Goal: Information Seeking & Learning: Learn about a topic

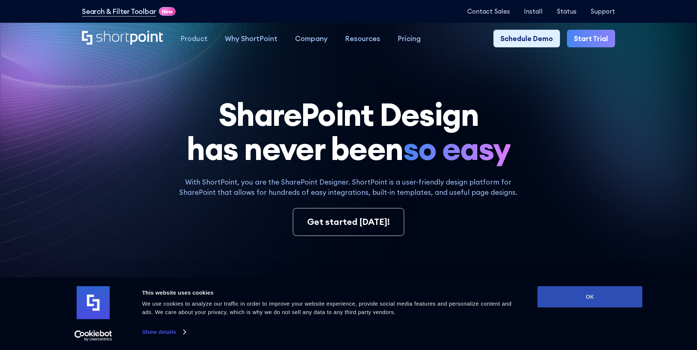
click at [601, 298] on button "OK" at bounding box center [589, 297] width 105 height 21
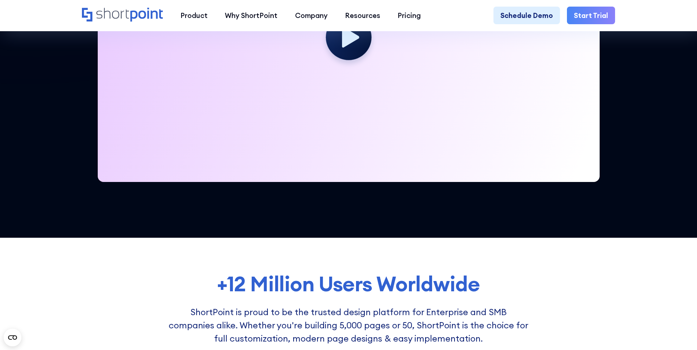
scroll to position [257, 0]
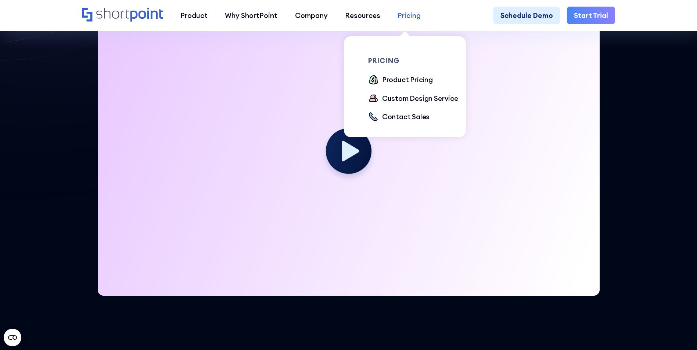
click at [418, 15] on link "Pricing" at bounding box center [409, 15] width 40 height 17
click at [421, 79] on div "Product Pricing" at bounding box center [407, 80] width 51 height 10
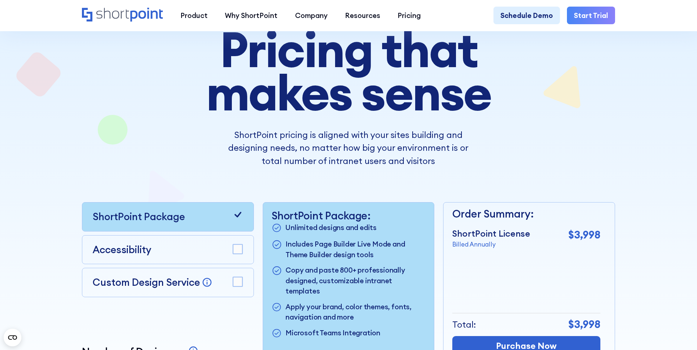
scroll to position [147, 0]
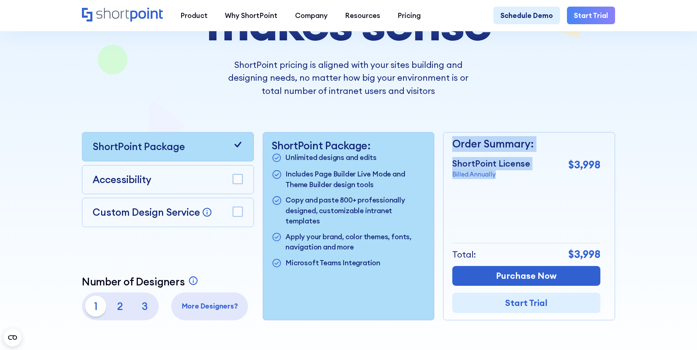
drag, startPoint x: 507, startPoint y: 176, endPoint x: 441, endPoint y: 176, distance: 65.4
click at [441, 176] on div "ShortPoint Package Accessibility Custom Design Service Bring your dream design …" at bounding box center [348, 226] width 533 height 188
drag, startPoint x: 441, startPoint y: 176, endPoint x: 498, endPoint y: 190, distance: 58.6
click at [498, 190] on div "Order Summary: ShortPoint License Billed Annually $3,998 + Custom Design Servic…" at bounding box center [526, 226] width 148 height 187
drag, startPoint x: 489, startPoint y: 144, endPoint x: 493, endPoint y: 193, distance: 49.5
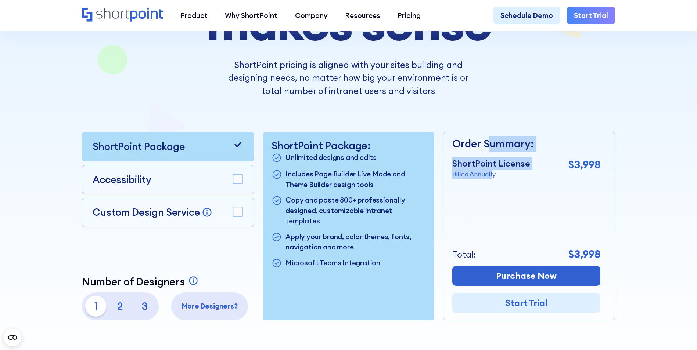
click at [493, 193] on div "Order Summary: ShortPoint License Billed Annually $3,998 + Custom Design Servic…" at bounding box center [526, 226] width 148 height 187
drag, startPoint x: 493, startPoint y: 193, endPoint x: 500, endPoint y: 215, distance: 22.8
click at [500, 215] on div "Order Summary: ShortPoint License Billed Annually $3,998 + Custom Design Servic…" at bounding box center [526, 226] width 148 height 187
click at [127, 314] on p "2" at bounding box center [120, 306] width 21 height 21
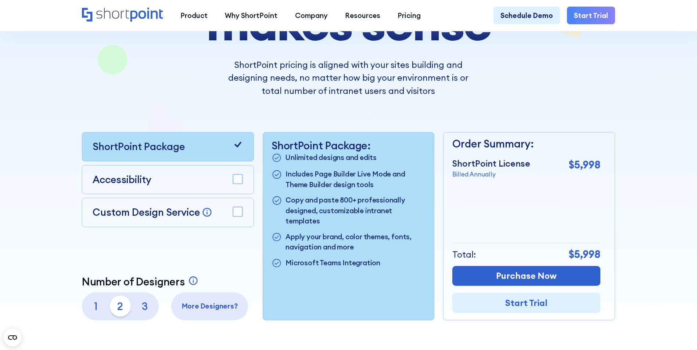
click at [89, 315] on p "1" at bounding box center [95, 306] width 21 height 21
drag, startPoint x: 304, startPoint y: 161, endPoint x: 368, endPoint y: 178, distance: 66.8
click at [368, 178] on ul "Unlimited designs and edits Includes Page Builder Live Mode and Theme Builder d…" at bounding box center [348, 210] width 154 height 117
drag, startPoint x: 368, startPoint y: 178, endPoint x: 378, endPoint y: 226, distance: 49.1
click at [378, 232] on p "Apply your brand, color themes, fonts, navigation and more" at bounding box center [355, 242] width 140 height 21
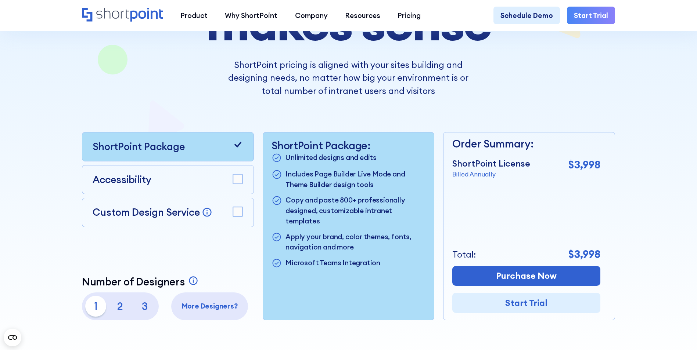
click at [241, 217] on rect at bounding box center [238, 212] width 10 height 10
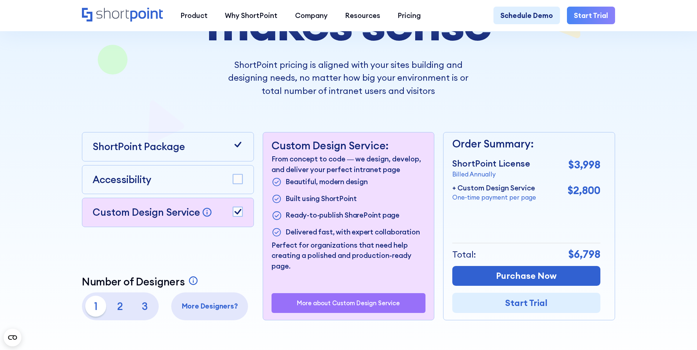
click at [241, 217] on rect at bounding box center [238, 212] width 10 height 10
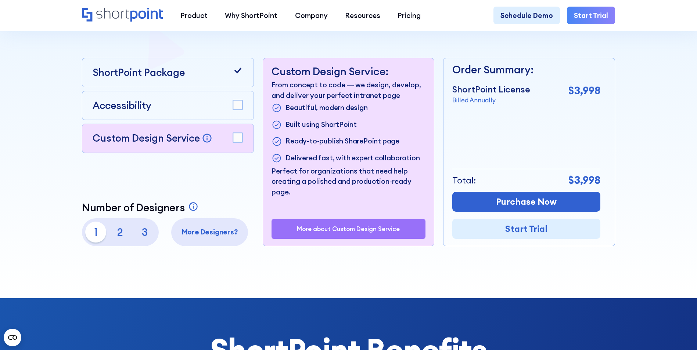
scroll to position [220, 0]
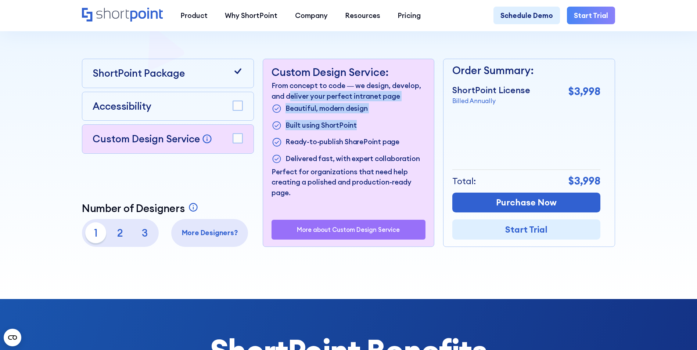
drag, startPoint x: 291, startPoint y: 100, endPoint x: 383, endPoint y: 118, distance: 94.0
click at [383, 118] on div "From concept to code — we design, develop, and deliver your perfect intranet pa…" at bounding box center [348, 139] width 154 height 118
drag, startPoint x: 383, startPoint y: 118, endPoint x: 386, endPoint y: 125, distance: 8.1
click at [386, 125] on li "Built using ShortPoint" at bounding box center [348, 125] width 154 height 11
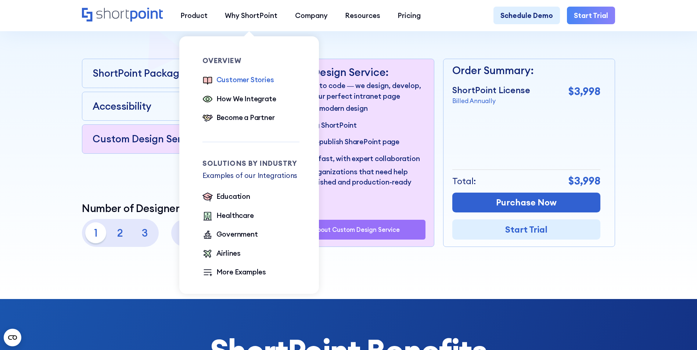
click at [252, 79] on div "Customer Stories" at bounding box center [245, 80] width 58 height 10
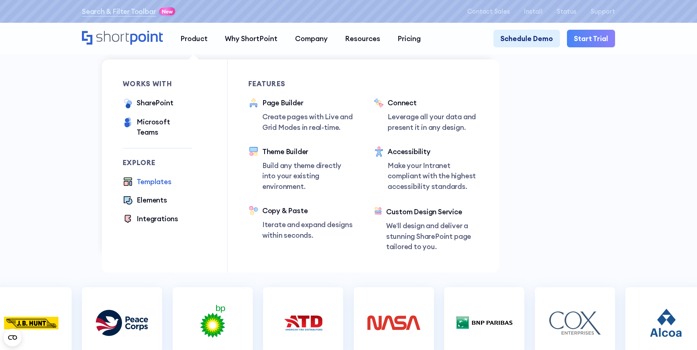
click at [152, 177] on div "Templates" at bounding box center [154, 182] width 35 height 10
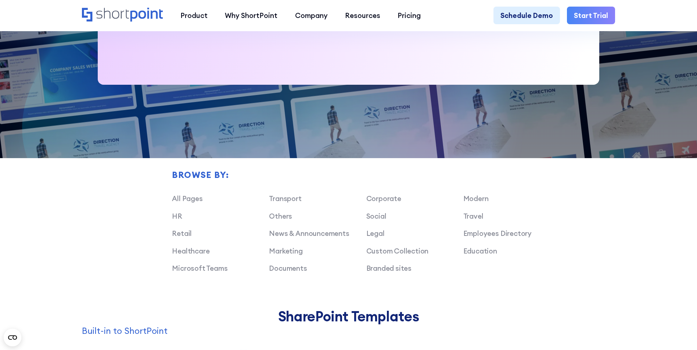
scroll to position [478, 0]
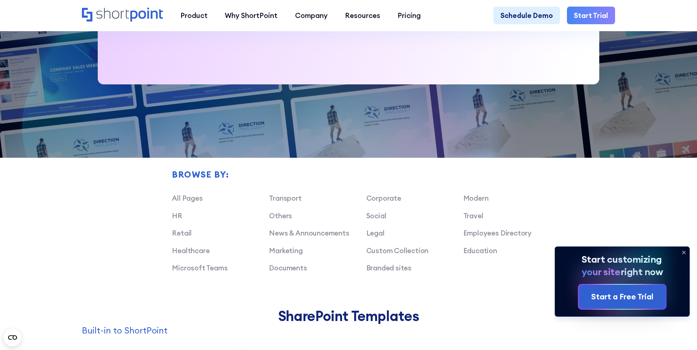
click at [683, 250] on icon at bounding box center [684, 253] width 12 height 12
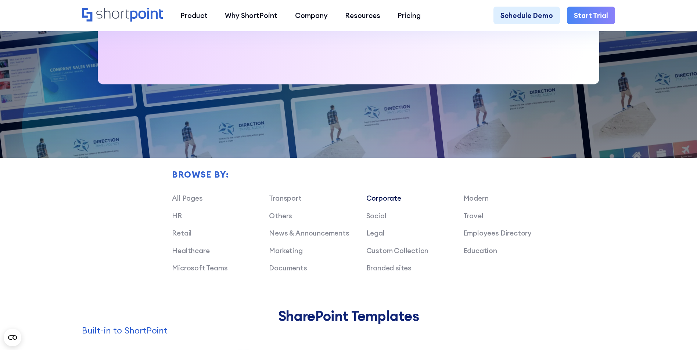
click at [383, 201] on link "Corporate" at bounding box center [383, 198] width 35 height 9
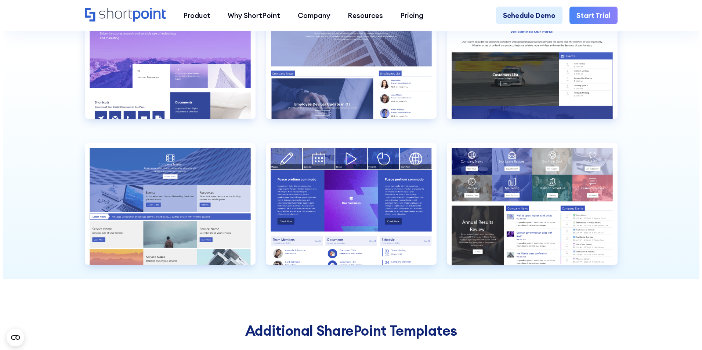
scroll to position [735, 0]
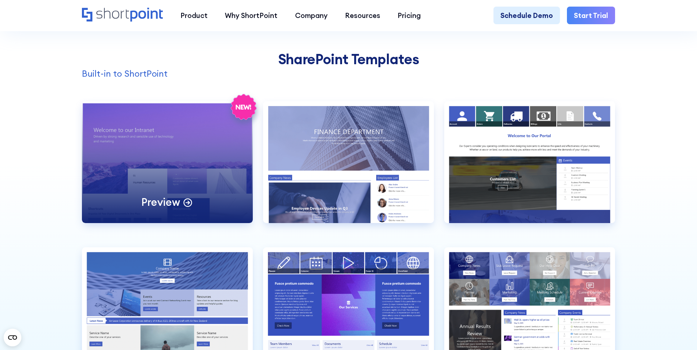
click at [164, 209] on p "Preview" at bounding box center [160, 203] width 38 height 14
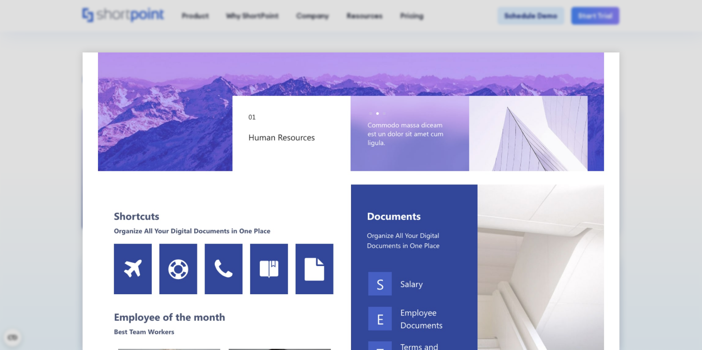
scroll to position [257, 0]
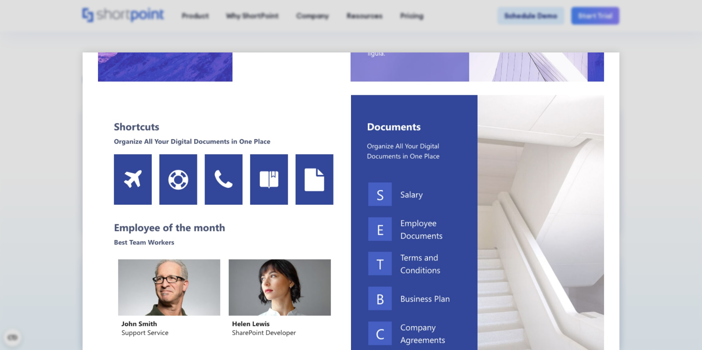
click at [373, 210] on img at bounding box center [351, 322] width 537 height 1055
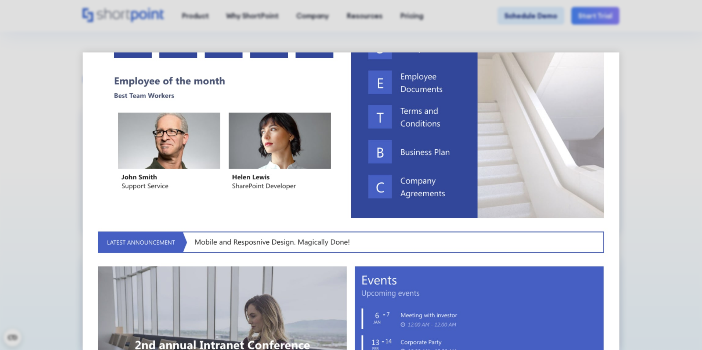
click at [410, 187] on img at bounding box center [351, 175] width 537 height 1055
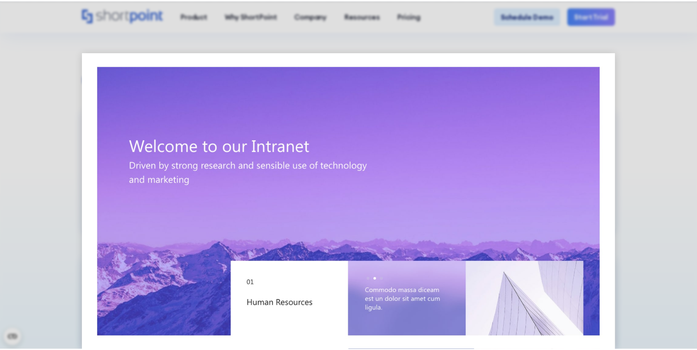
scroll to position [0, 0]
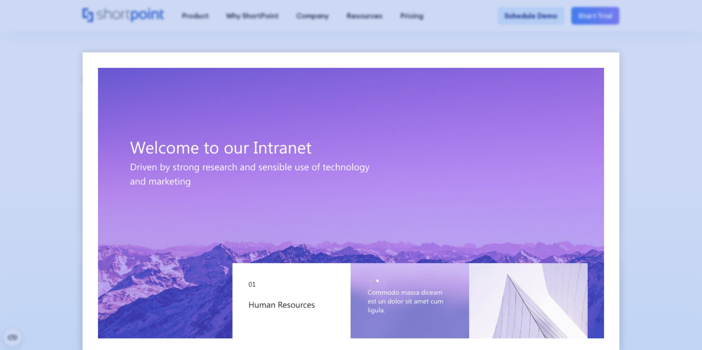
click at [665, 126] on div at bounding box center [351, 175] width 702 height 350
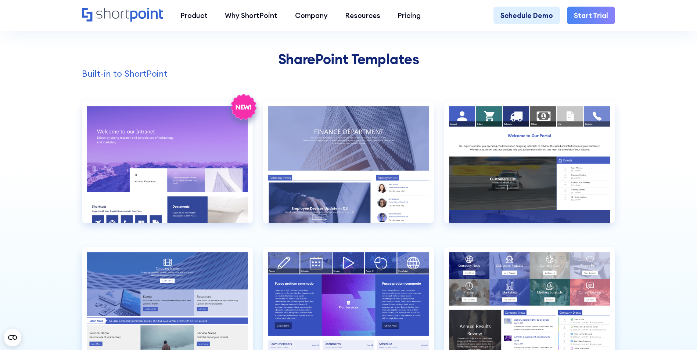
click at [125, 80] on p "Built-in to ShortPoint" at bounding box center [348, 73] width 533 height 13
click at [111, 14] on icon "Home" at bounding box center [122, 15] width 81 height 14
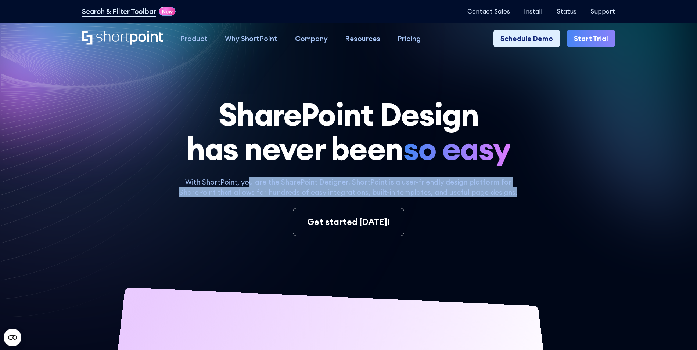
drag, startPoint x: 251, startPoint y: 188, endPoint x: 514, endPoint y: 196, distance: 262.4
click at [514, 196] on p "With ShortPoint, you are the SharePoint Designer. ShortPoint is a user-friendly…" at bounding box center [348, 187] width 353 height 21
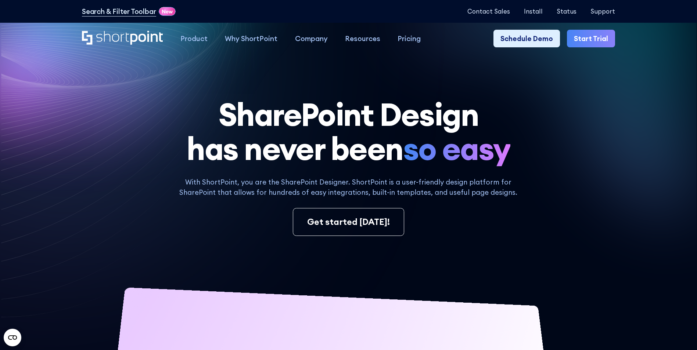
drag, startPoint x: 514, startPoint y: 196, endPoint x: 515, endPoint y: 202, distance: 5.6
click at [515, 202] on div "With ShortPoint, you are the SharePoint Designer. ShortPoint is a user-friendly…" at bounding box center [348, 206] width 533 height 59
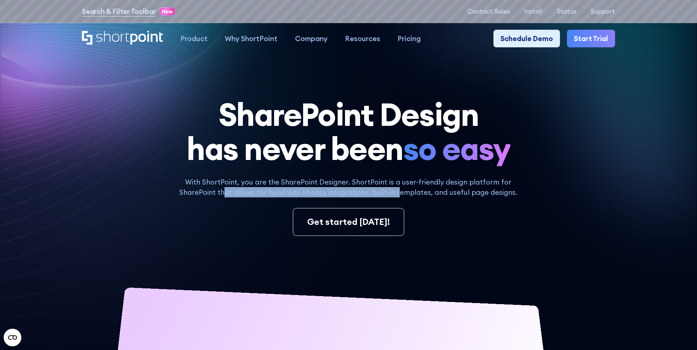
drag, startPoint x: 229, startPoint y: 194, endPoint x: 399, endPoint y: 198, distance: 170.1
click at [399, 198] on p "With ShortPoint, you are the SharePoint Designer. ShortPoint is a user-friendly…" at bounding box center [348, 187] width 353 height 21
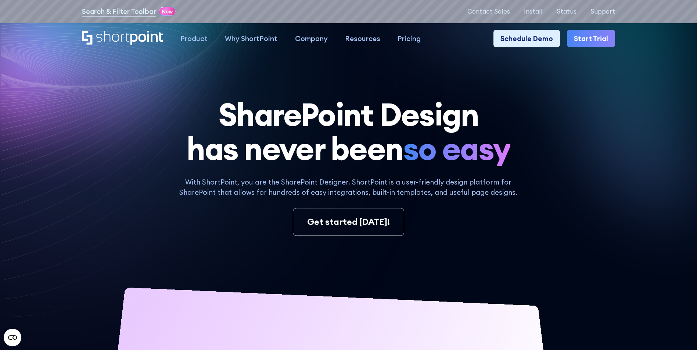
drag, startPoint x: 399, startPoint y: 198, endPoint x: 430, endPoint y: 201, distance: 31.7
click at [430, 201] on div "With ShortPoint, you are the SharePoint Designer. ShortPoint is a user-friendly…" at bounding box center [348, 206] width 533 height 59
drag, startPoint x: 435, startPoint y: 195, endPoint x: 395, endPoint y: 196, distance: 39.7
click at [395, 196] on p "With ShortPoint, you are the SharePoint Designer. ShortPoint is a user-friendly…" at bounding box center [348, 187] width 353 height 21
drag, startPoint x: 395, startPoint y: 196, endPoint x: 446, endPoint y: 204, distance: 51.0
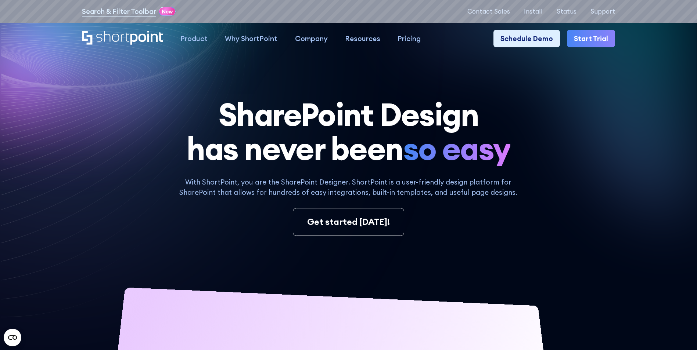
click at [446, 204] on div "With ShortPoint, you are the SharePoint Designer. ShortPoint is a user-friendly…" at bounding box center [348, 206] width 533 height 59
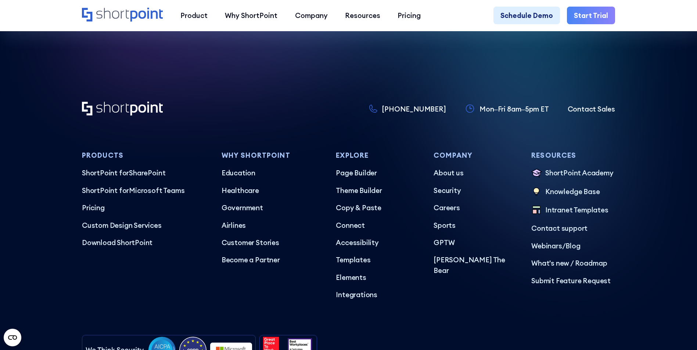
scroll to position [4262, 0]
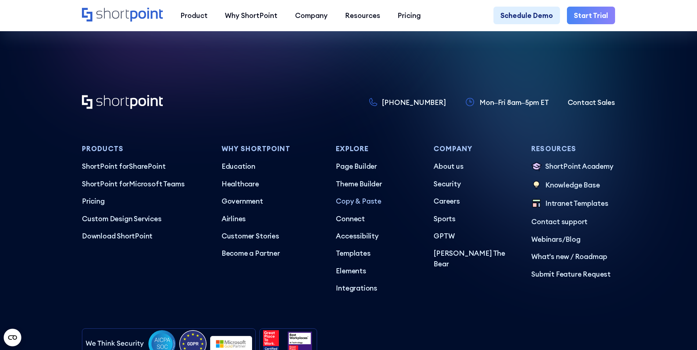
click at [354, 206] on p "Copy & Paste" at bounding box center [378, 201] width 84 height 10
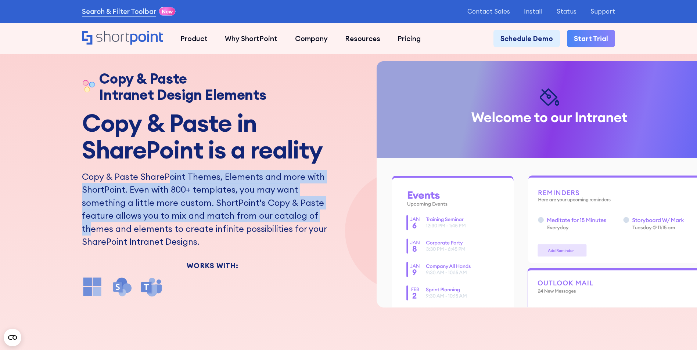
drag, startPoint x: 168, startPoint y: 181, endPoint x: 263, endPoint y: 217, distance: 101.6
click at [263, 217] on p "Copy & Paste SharePoint Themes, Elements and more with ShortPoint. Even with 80…" at bounding box center [212, 209] width 261 height 78
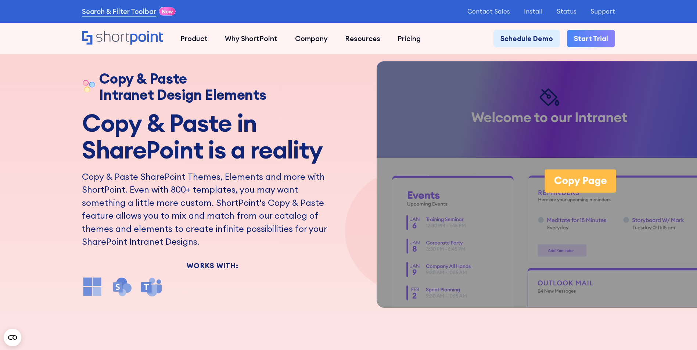
drag, startPoint x: 263, startPoint y: 217, endPoint x: 294, endPoint y: 232, distance: 34.3
click at [294, 232] on p "Copy & Paste SharePoint Themes, Elements and more with ShortPoint. Even with 80…" at bounding box center [212, 209] width 261 height 78
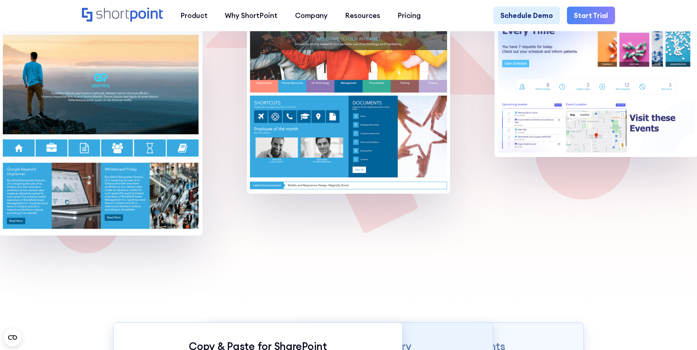
scroll to position [698, 0]
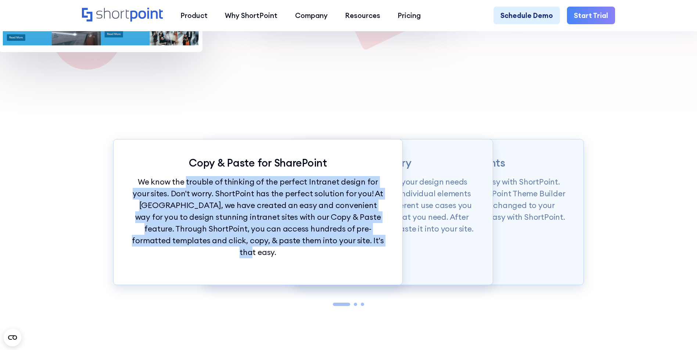
drag, startPoint x: 180, startPoint y: 186, endPoint x: 394, endPoint y: 260, distance: 226.8
click at [394, 260] on div "Copy & Paste for SharePoint We know the trouble of thinking of the perfect Intr…" at bounding box center [257, 212] width 289 height 146
drag, startPoint x: 394, startPoint y: 260, endPoint x: 308, endPoint y: 246, distance: 87.5
click at [308, 246] on p "We know the trouble of thinking of the perfect Intranet design for your sites. …" at bounding box center [258, 217] width 254 height 82
drag, startPoint x: 268, startPoint y: 188, endPoint x: 340, endPoint y: 253, distance: 97.0
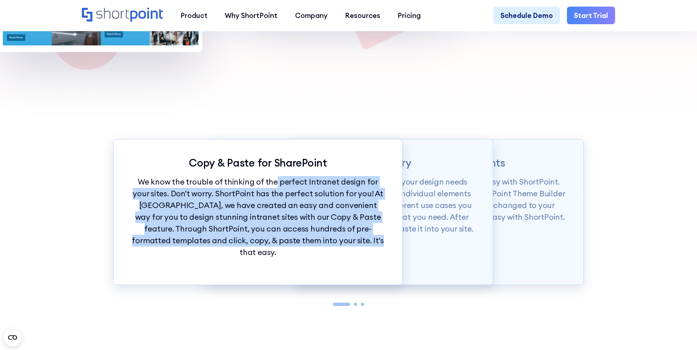
click at [340, 253] on div "Copy & Paste for SharePoint We know the trouble of thinking of the perfect Intr…" at bounding box center [257, 212] width 289 height 146
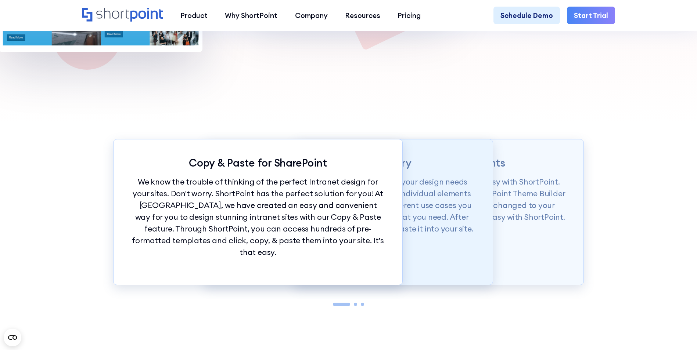
drag, startPoint x: 341, startPoint y: 253, endPoint x: 443, endPoint y: 235, distance: 104.5
click at [443, 235] on p "Our Demos library is categorized according to your design needs from whole page…" at bounding box center [349, 205] width 254 height 59
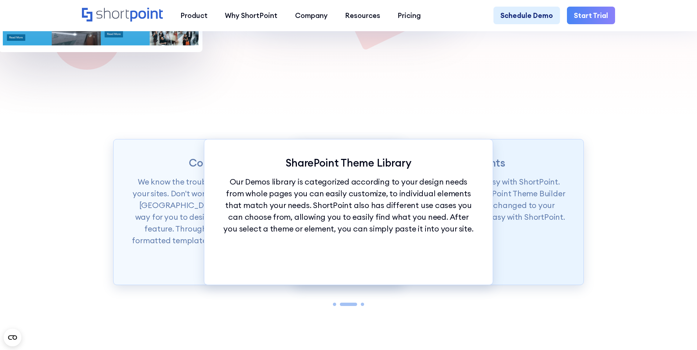
click at [529, 228] on div "Unify Branding in Moments Want to set branding for your whole site? It's easy w…" at bounding box center [438, 212] width 289 height 146
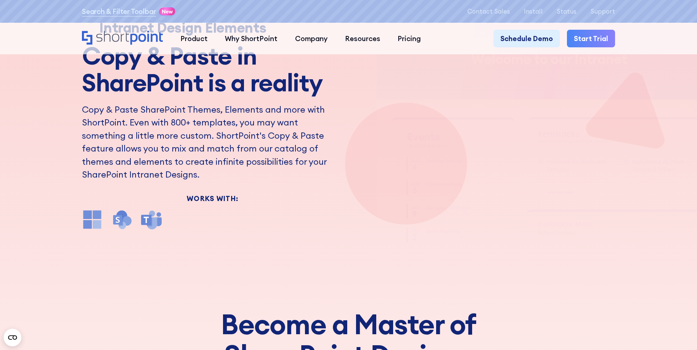
scroll to position [0, 0]
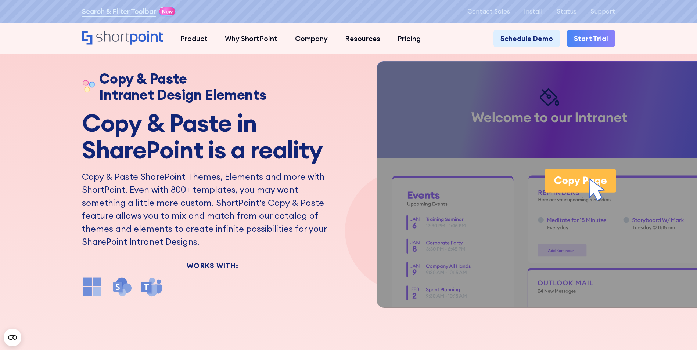
click at [313, 86] on div "Copy & Paste Intranet Design Elements" at bounding box center [212, 87] width 261 height 32
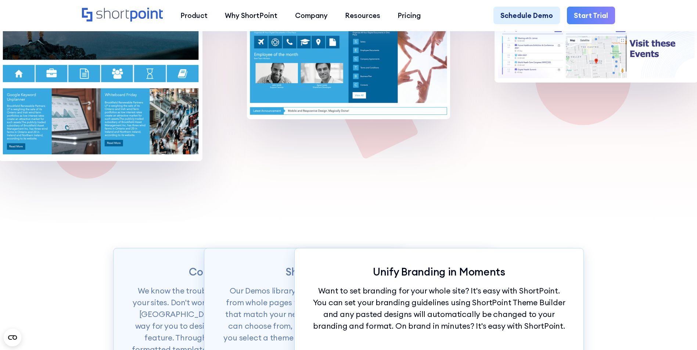
scroll to position [661, 0]
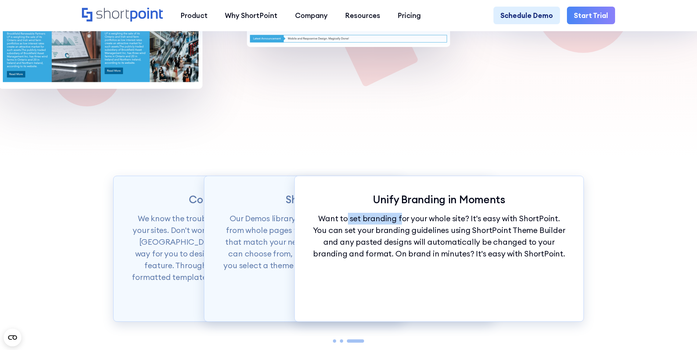
drag, startPoint x: 397, startPoint y: 223, endPoint x: 341, endPoint y: 211, distance: 56.8
click at [341, 211] on div "Unify Branding in Moments Want to set branding for your whole site? It's easy w…" at bounding box center [438, 249] width 289 height 146
drag, startPoint x: 341, startPoint y: 211, endPoint x: 346, endPoint y: 242, distance: 31.2
click at [346, 242] on p "Want to set branding for your whole site? It's easy with ShortPoint. You can se…" at bounding box center [439, 236] width 254 height 47
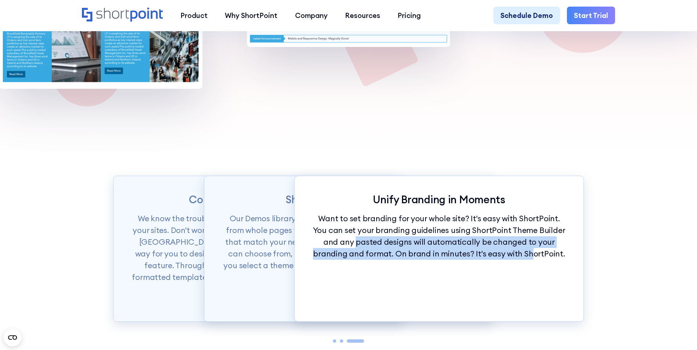
drag, startPoint x: 335, startPoint y: 246, endPoint x: 514, endPoint y: 276, distance: 181.8
click at [514, 276] on div "Unify Branding in Moments Want to set branding for your whole site? It's easy w…" at bounding box center [438, 249] width 289 height 146
drag, startPoint x: 514, startPoint y: 276, endPoint x: 506, endPoint y: 284, distance: 11.2
click at [506, 284] on div "Unify Branding in Moments Want to set branding for your whole site? It's easy w…" at bounding box center [438, 249] width 289 height 146
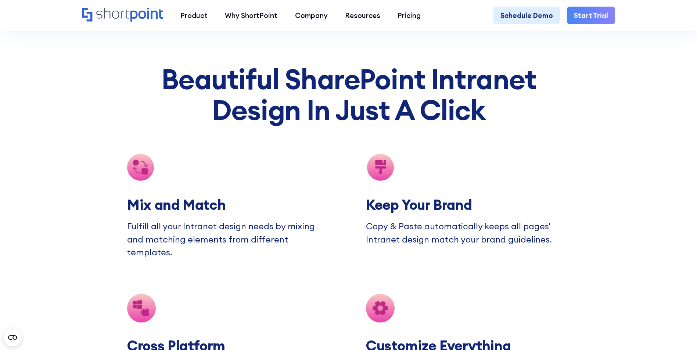
scroll to position [1433, 0]
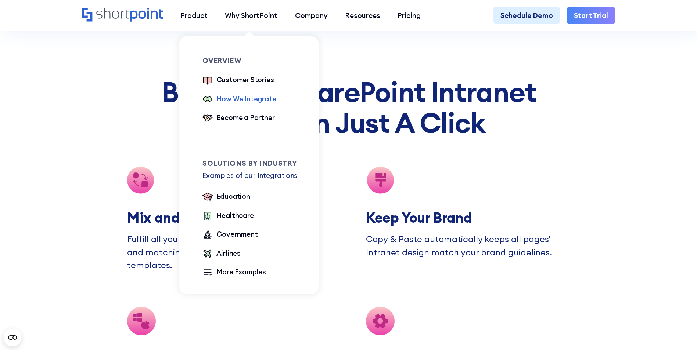
click at [255, 98] on div "How We Integrate" at bounding box center [246, 99] width 60 height 10
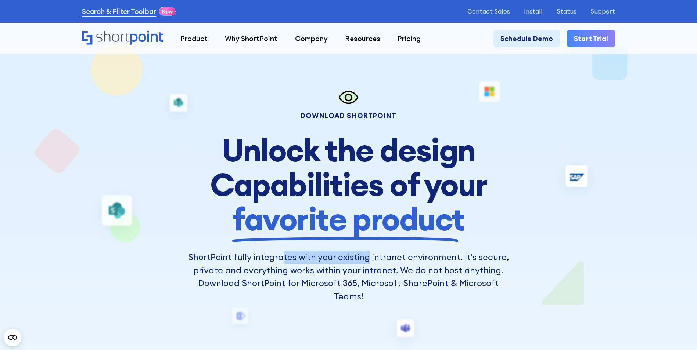
drag, startPoint x: 283, startPoint y: 257, endPoint x: 370, endPoint y: 258, distance: 86.7
click at [370, 258] on p "ShortPoint fully integrates with your existing intranet environment. It’s secur…" at bounding box center [348, 277] width 327 height 52
drag, startPoint x: 370, startPoint y: 258, endPoint x: 366, endPoint y: 269, distance: 11.6
click at [366, 269] on p "ShortPoint fully integrates with your existing intranet environment. It’s secur…" at bounding box center [348, 277] width 327 height 52
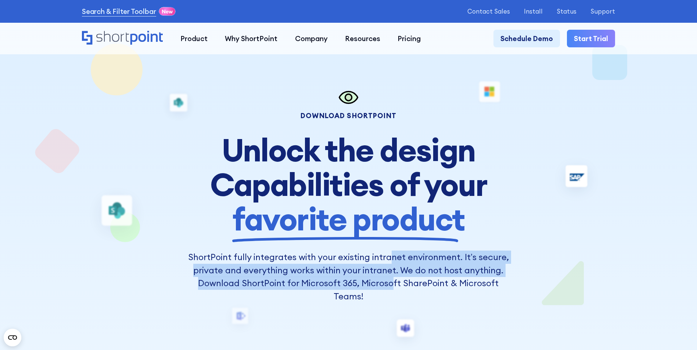
drag, startPoint x: 392, startPoint y: 262, endPoint x: 393, endPoint y: 284, distance: 22.8
click at [393, 284] on p "ShortPoint fully integrates with your existing intranet environment. It’s secur…" at bounding box center [348, 277] width 327 height 52
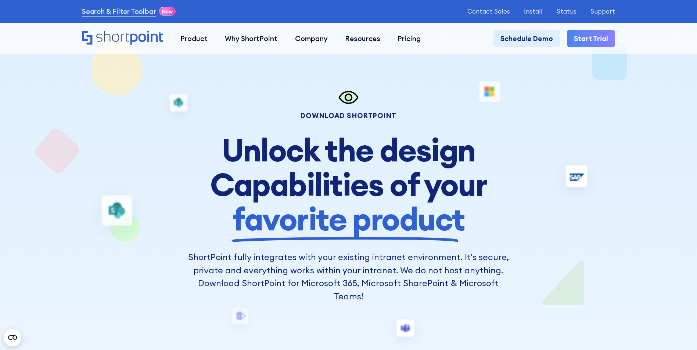
drag, startPoint x: 393, startPoint y: 284, endPoint x: 443, endPoint y: 295, distance: 51.4
click at [443, 295] on p "ShortPoint fully integrates with your existing intranet environment. It’s secur…" at bounding box center [348, 277] width 327 height 52
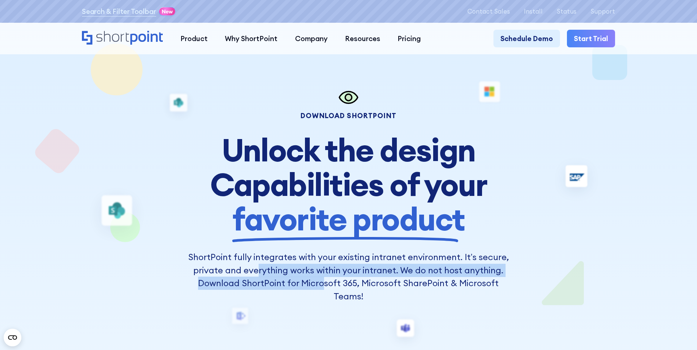
drag, startPoint x: 259, startPoint y: 277, endPoint x: 324, endPoint y: 292, distance: 67.5
click at [324, 292] on p "ShortPoint fully integrates with your existing intranet environment. It’s secur…" at bounding box center [348, 277] width 327 height 52
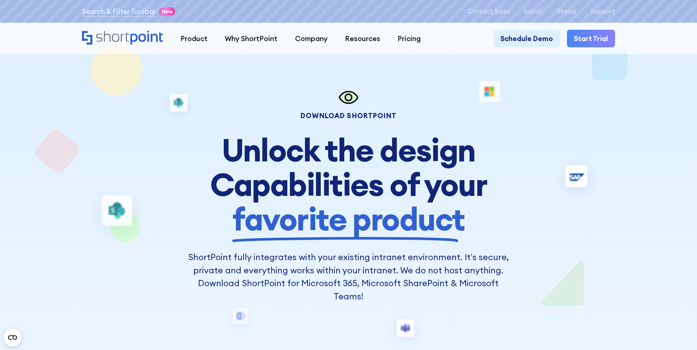
drag, startPoint x: 324, startPoint y: 292, endPoint x: 324, endPoint y: 303, distance: 10.3
click at [324, 303] on p "ShortPoint fully integrates with your existing intranet environment. It’s secur…" at bounding box center [348, 277] width 327 height 52
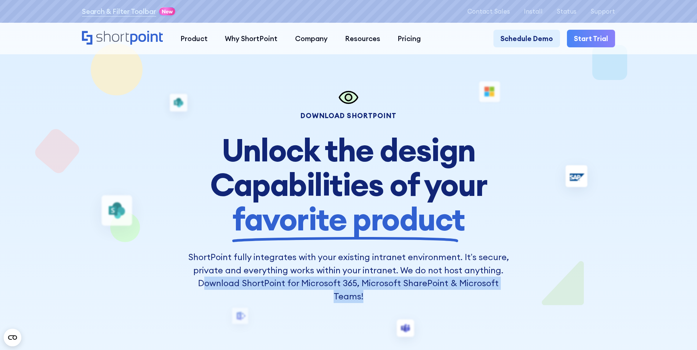
drag, startPoint x: 205, startPoint y: 286, endPoint x: 365, endPoint y: 298, distance: 160.6
click at [365, 298] on p "ShortPoint fully integrates with your existing intranet environment. It’s secur…" at bounding box center [348, 277] width 327 height 52
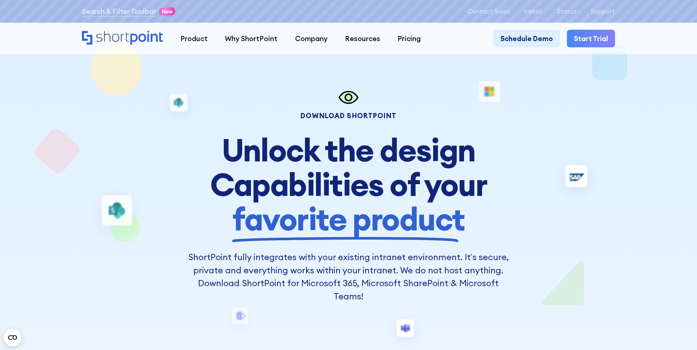
drag, startPoint x: 365, startPoint y: 298, endPoint x: 329, endPoint y: 313, distance: 39.2
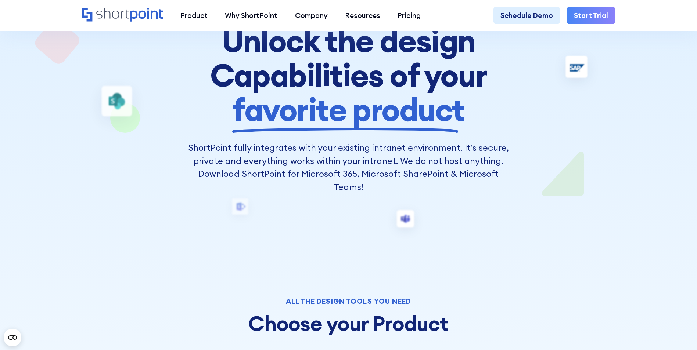
scroll to position [110, 0]
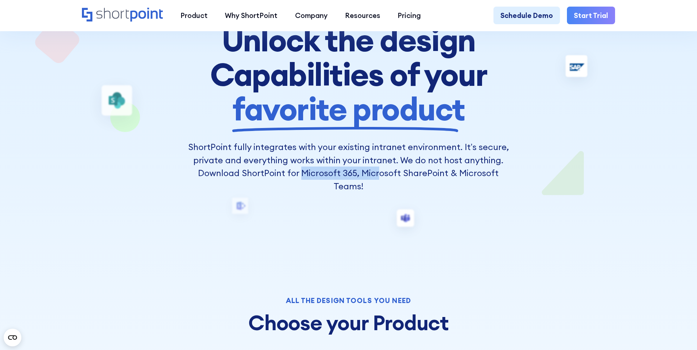
drag, startPoint x: 303, startPoint y: 179, endPoint x: 382, endPoint y: 179, distance: 78.3
click at [382, 179] on p "ShortPoint fully integrates with your existing intranet environment. It’s secur…" at bounding box center [348, 167] width 327 height 52
drag, startPoint x: 382, startPoint y: 179, endPoint x: 374, endPoint y: 200, distance: 22.5
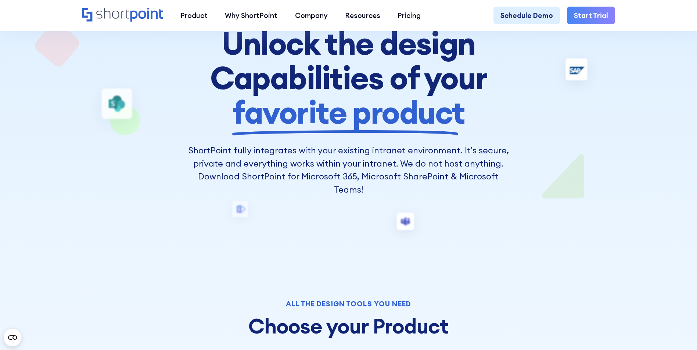
scroll to position [0, 0]
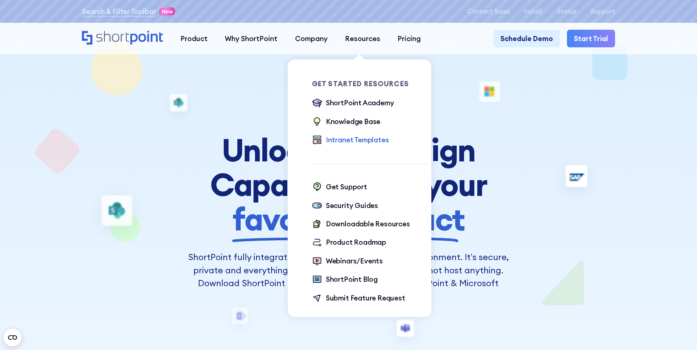
click at [348, 139] on div "Intranet Templates" at bounding box center [357, 140] width 63 height 10
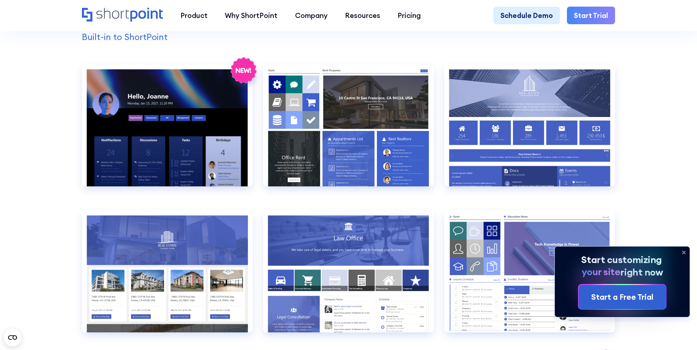
click at [686, 253] on icon at bounding box center [684, 253] width 12 height 12
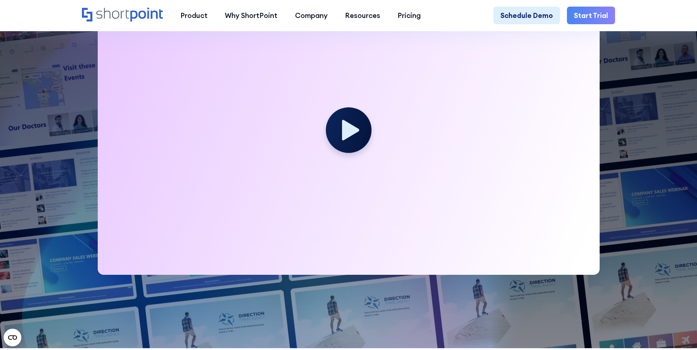
scroll to position [220, 0]
